Goal: Find specific page/section: Find specific page/section

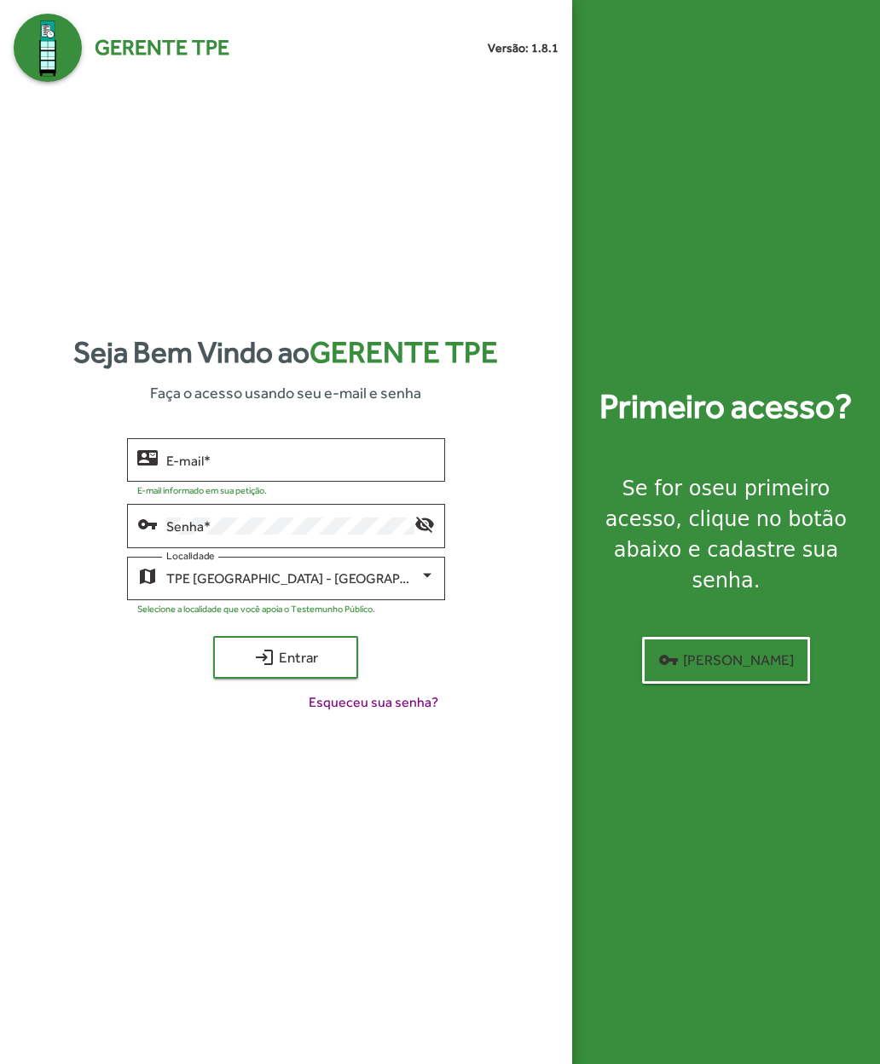
click at [215, 468] on input "E-mail *" at bounding box center [300, 460] width 269 height 15
type input "**********"
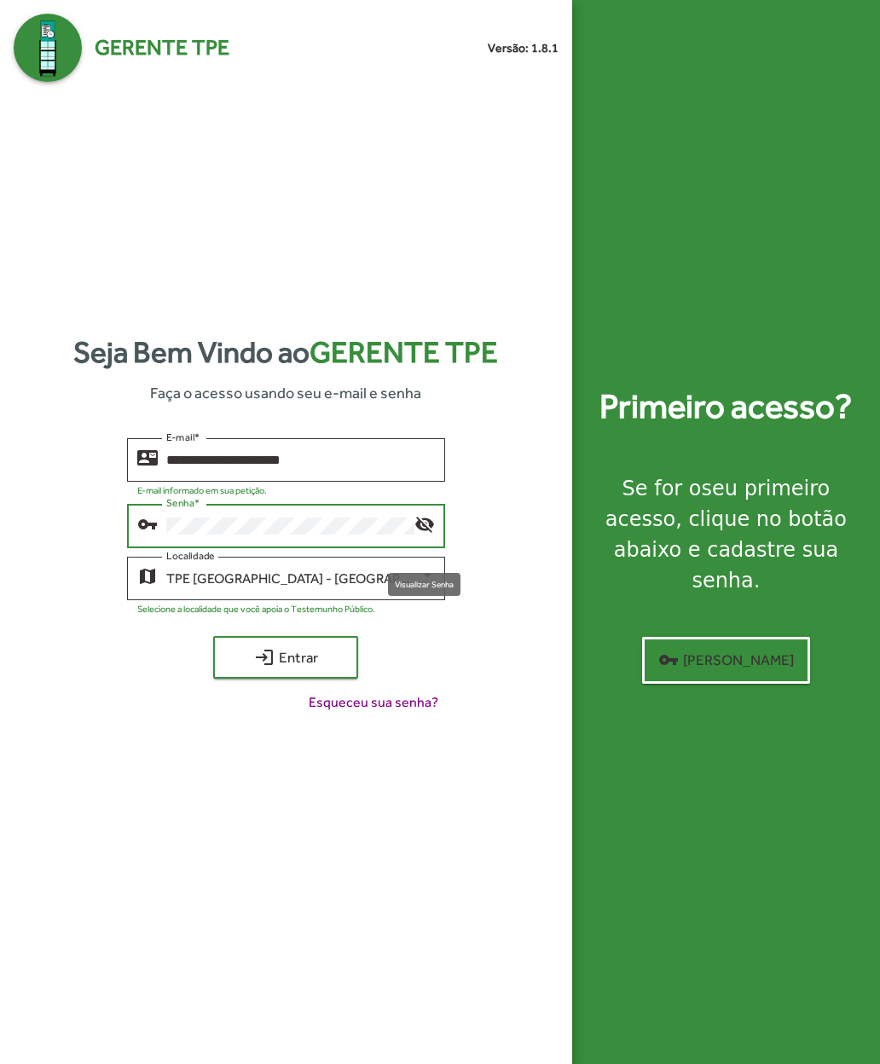
click at [414, 534] on mat-icon "visibility_off" at bounding box center [424, 523] width 20 height 20
click at [262, 667] on mat-icon "login" at bounding box center [264, 657] width 20 height 20
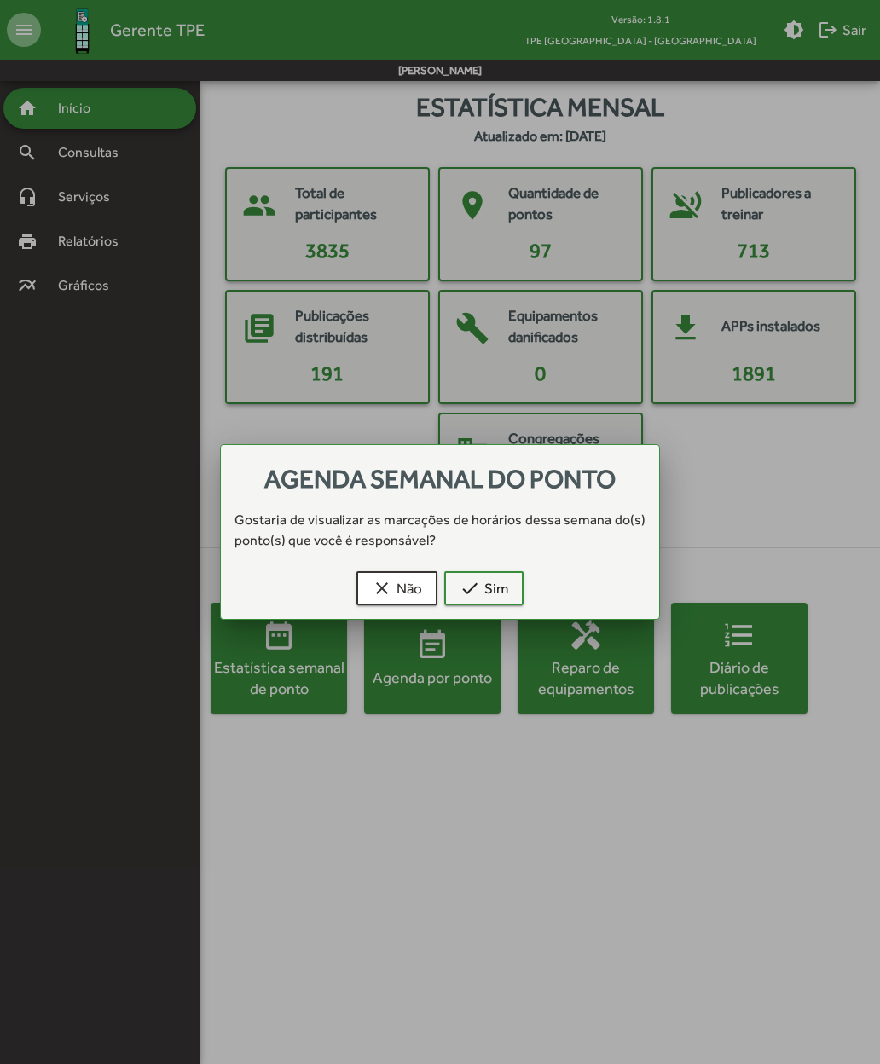
click at [471, 586] on mat-icon "check" at bounding box center [469, 588] width 20 height 20
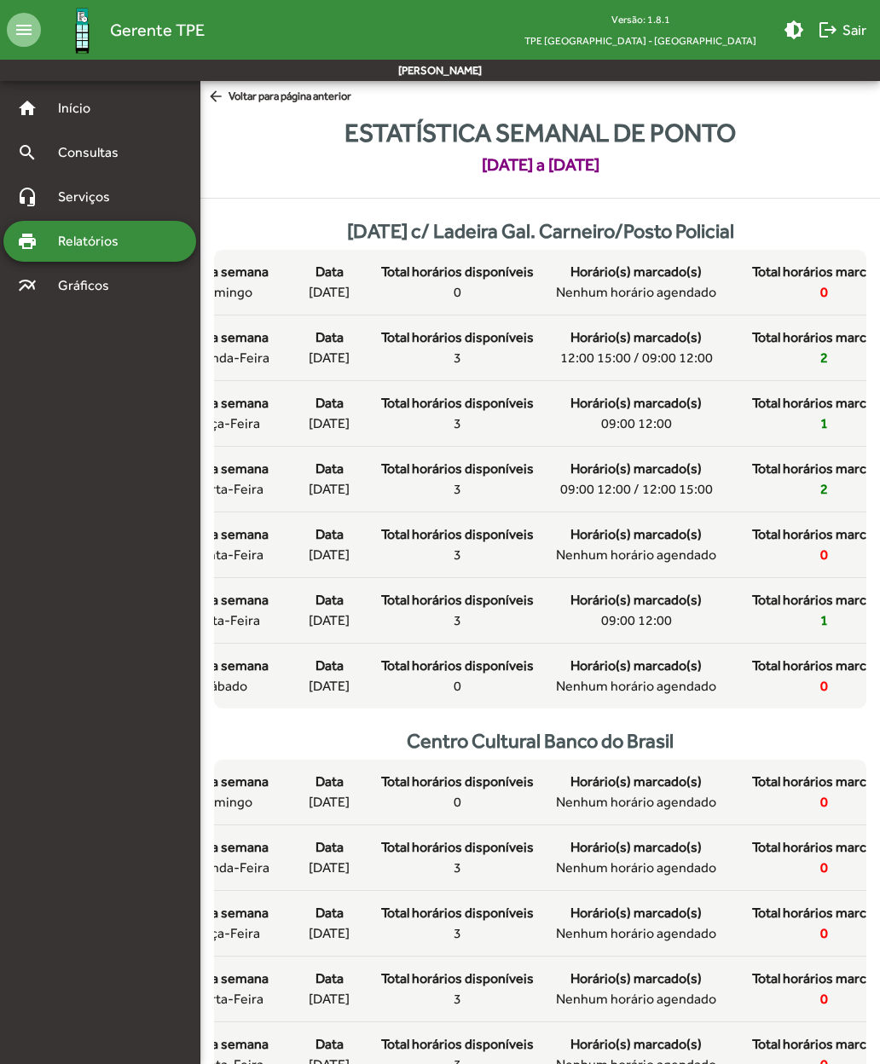
click at [240, 101] on span "arrow_back Voltar para página anterior" at bounding box center [279, 97] width 144 height 19
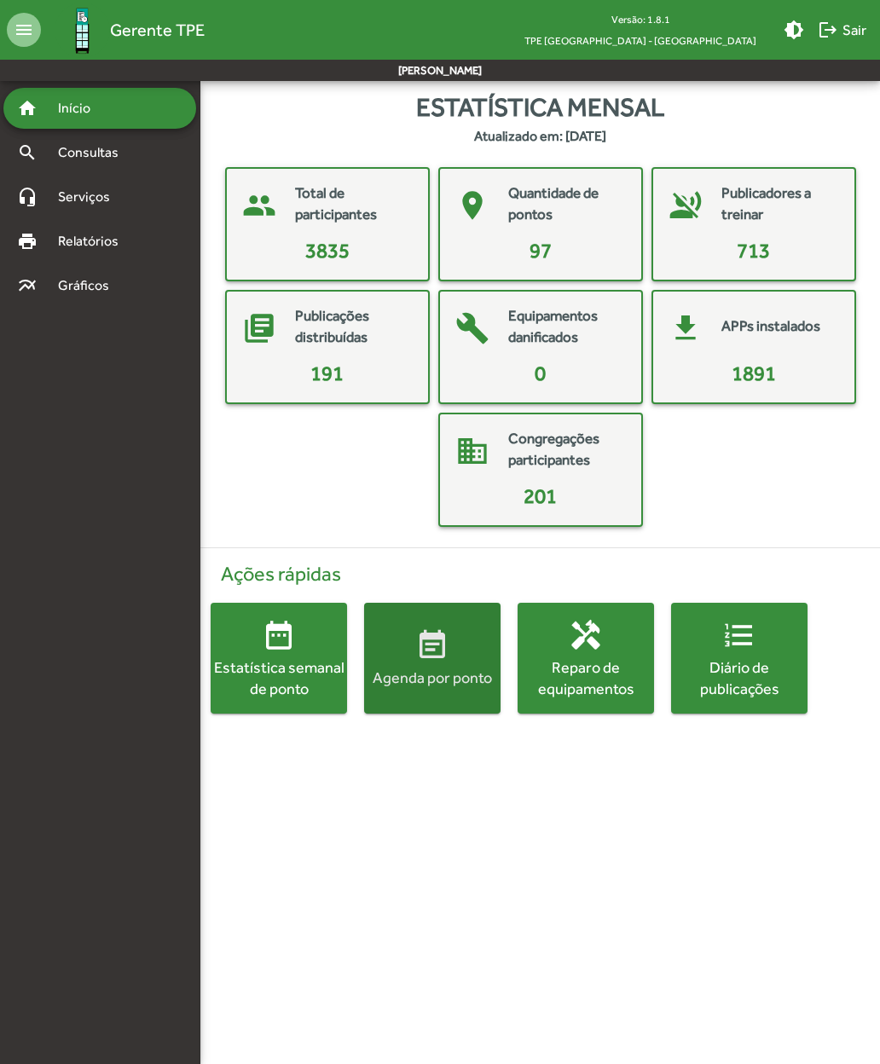
click at [408, 664] on span "event_note Agenda por ponto" at bounding box center [432, 658] width 136 height 60
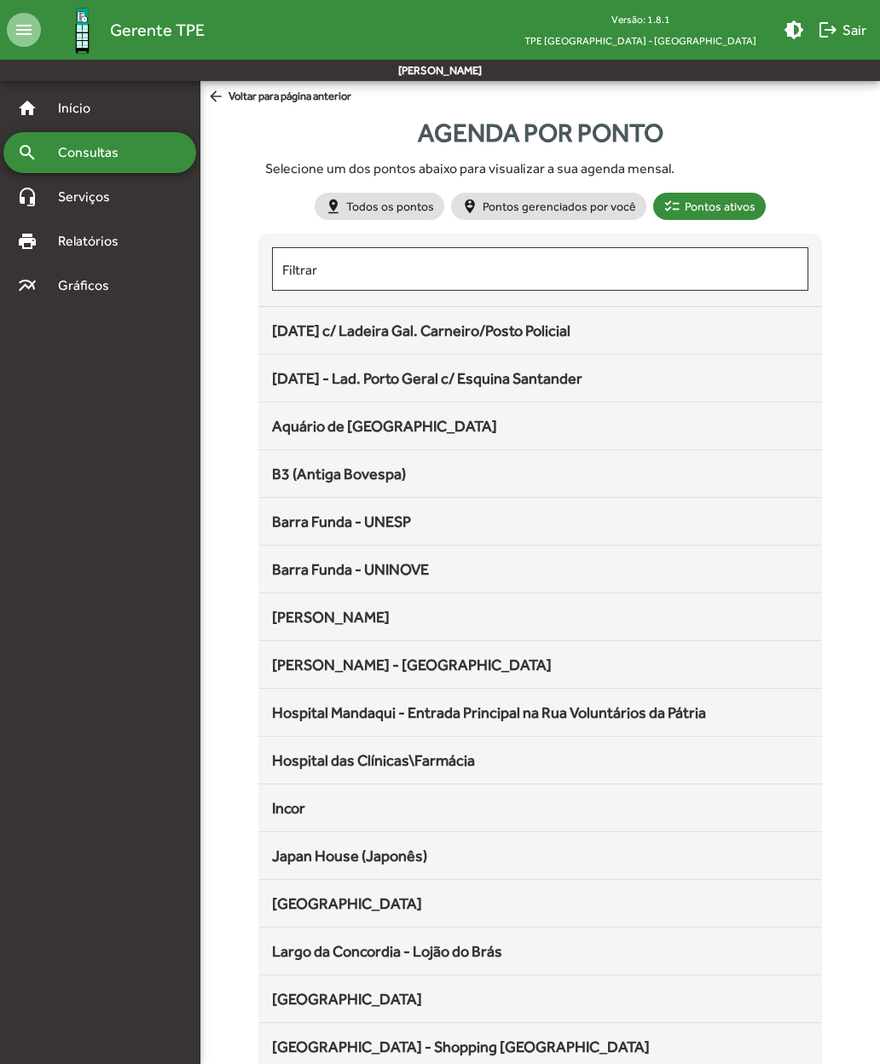
click at [290, 336] on span "[DATE] c/ Ladeira Gal. Carneiro/Posto Policial" at bounding box center [421, 330] width 298 height 18
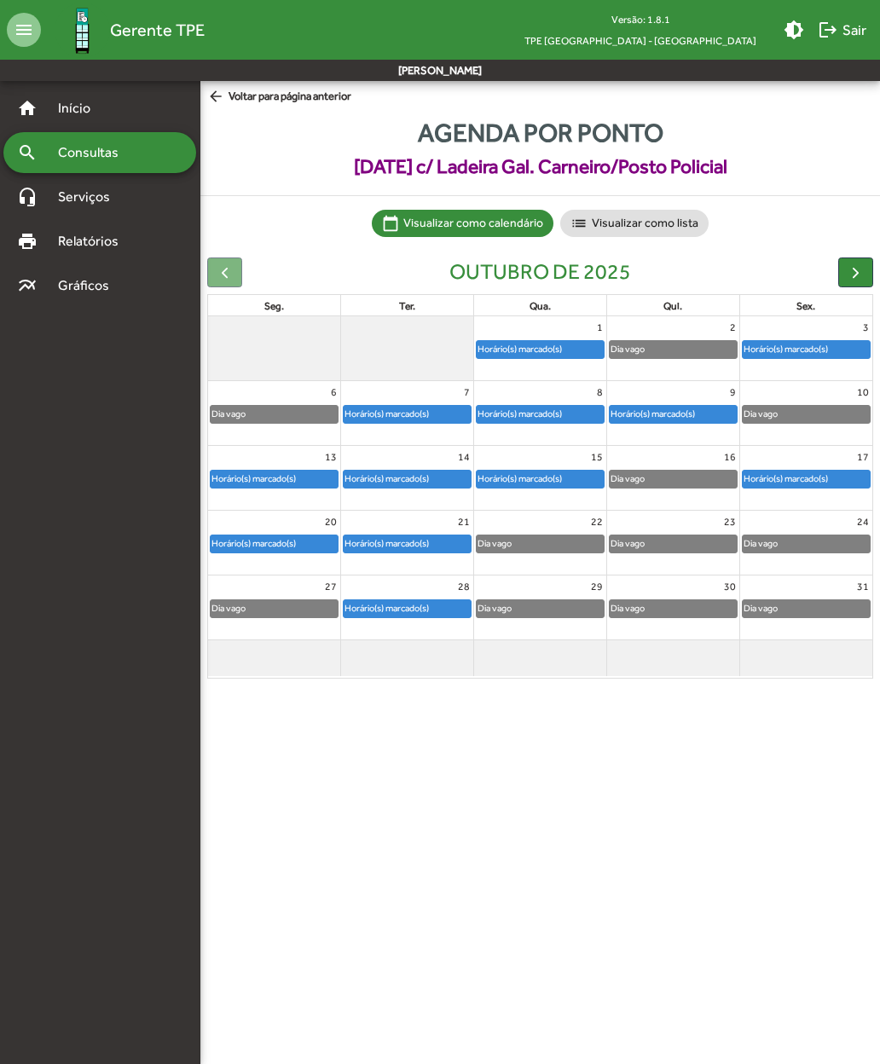
click at [863, 273] on span "button" at bounding box center [855, 272] width 18 height 18
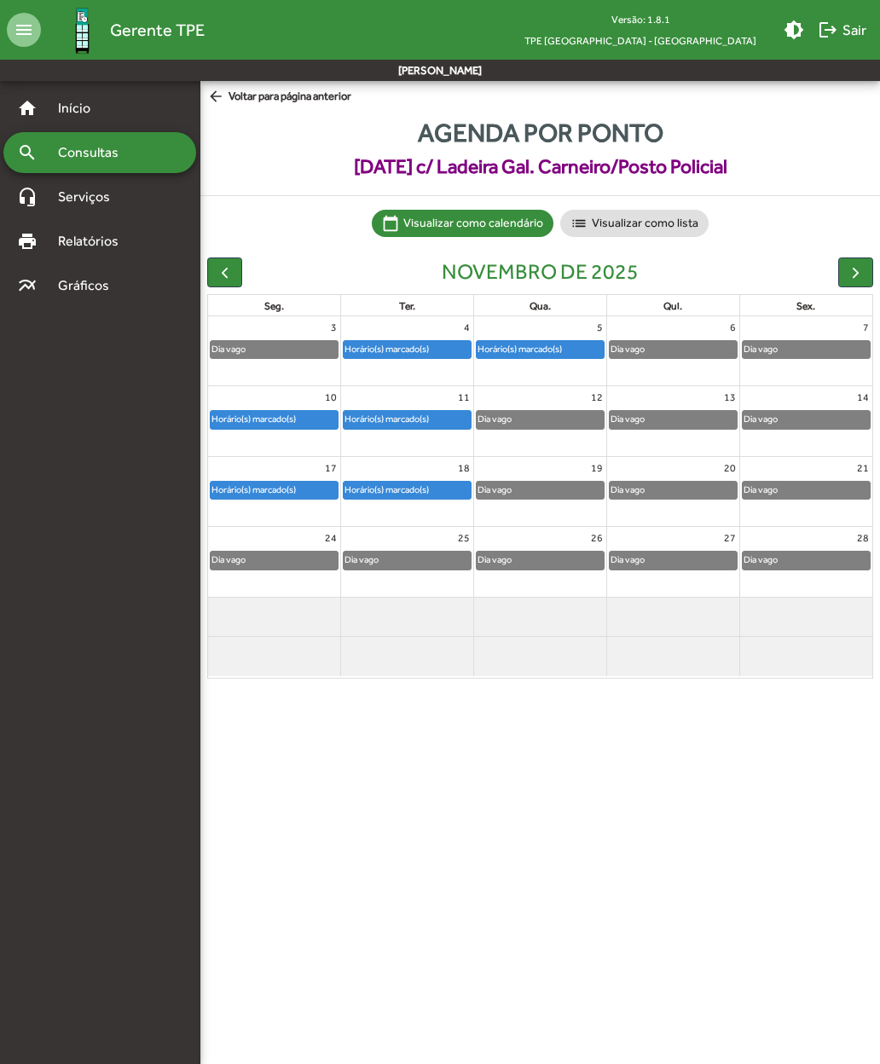
click at [229, 277] on span "button" at bounding box center [225, 272] width 18 height 18
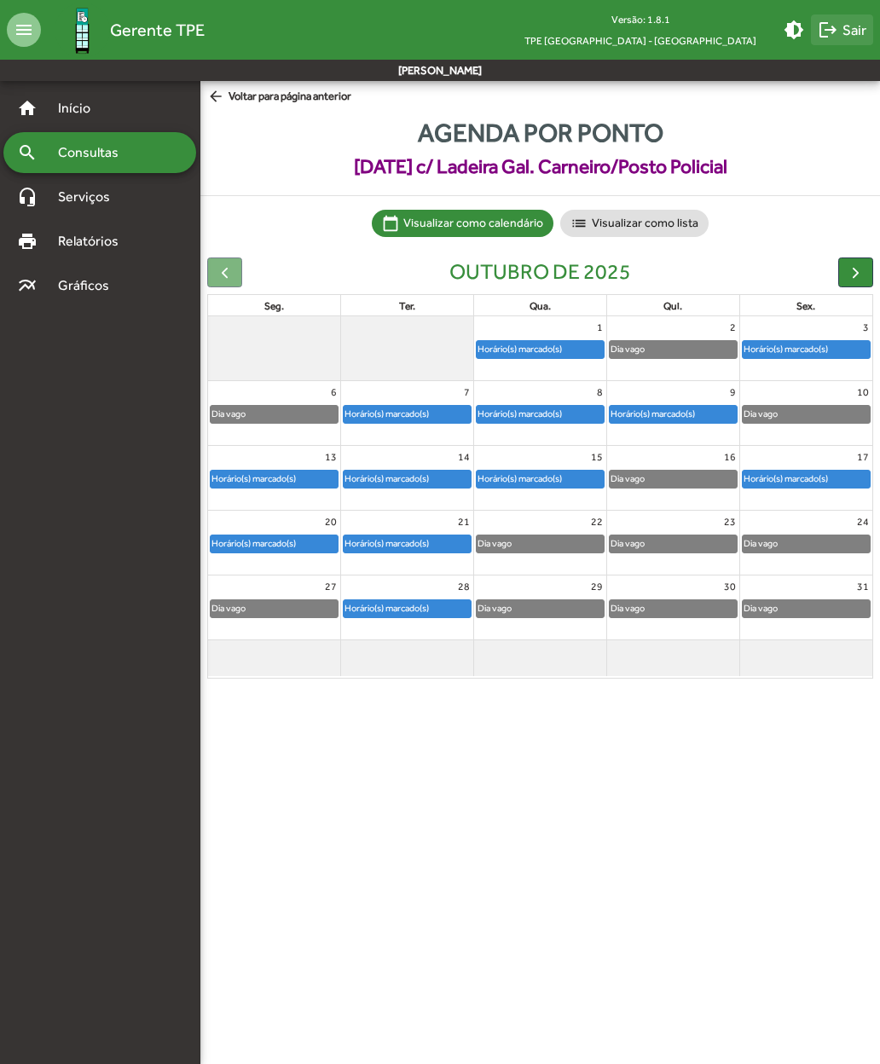
click at [850, 39] on span "logout Sair" at bounding box center [841, 29] width 49 height 31
